Goal: Communication & Community: Share content

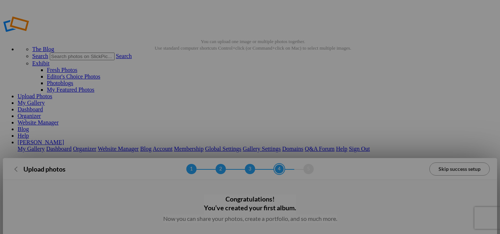
click at [444, 163] on link "Skip success setup" at bounding box center [459, 169] width 60 height 13
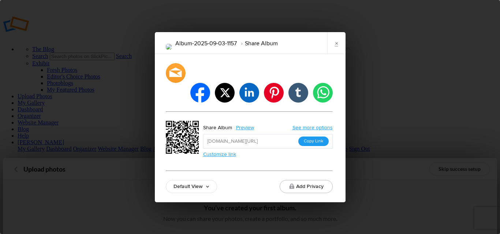
click at [316, 137] on button "Copy Link" at bounding box center [313, 142] width 30 height 10
click at [314, 137] on button "Copy Link" at bounding box center [313, 142] width 30 height 10
click at [337, 54] on link "×" at bounding box center [336, 43] width 18 height 22
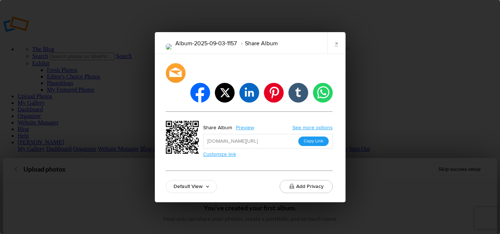
click at [313, 137] on button "Copy Link" at bounding box center [313, 142] width 30 height 10
click at [334, 53] on link "×" at bounding box center [336, 43] width 18 height 22
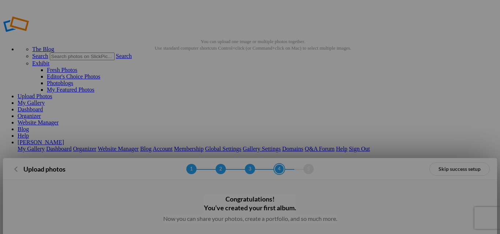
click at [442, 163] on link "Skip success setup" at bounding box center [459, 169] width 60 height 13
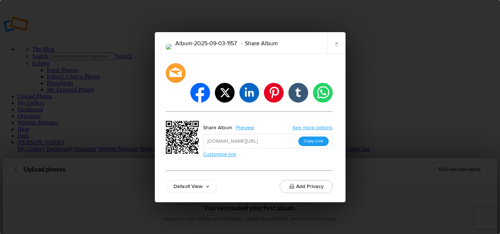
click at [321, 137] on button "Copy Link" at bounding box center [313, 142] width 30 height 10
drag, startPoint x: 333, startPoint y: 55, endPoint x: 371, endPoint y: 100, distance: 58.6
click at [333, 54] on link "×" at bounding box center [336, 43] width 18 height 22
